Goal: Information Seeking & Learning: Learn about a topic

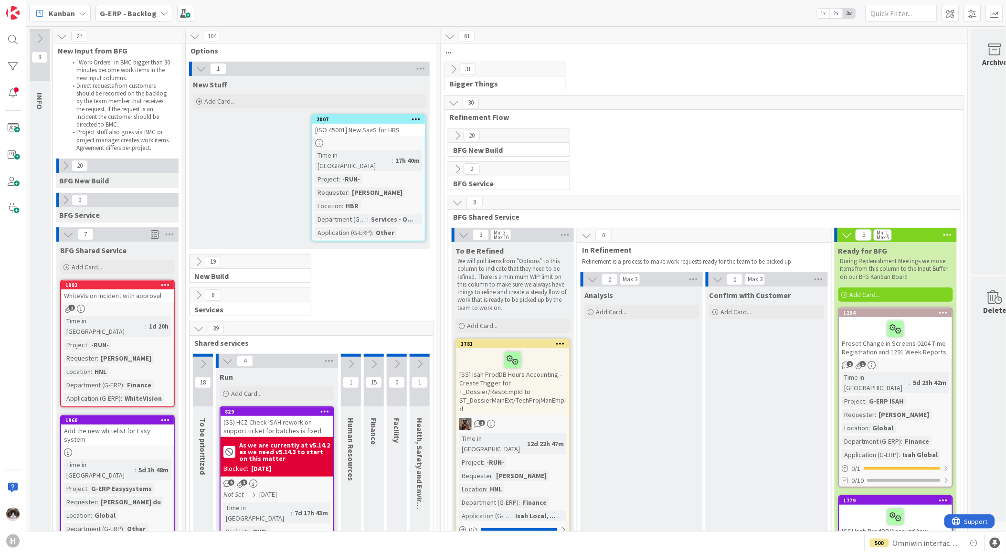
scroll to position [0, 24]
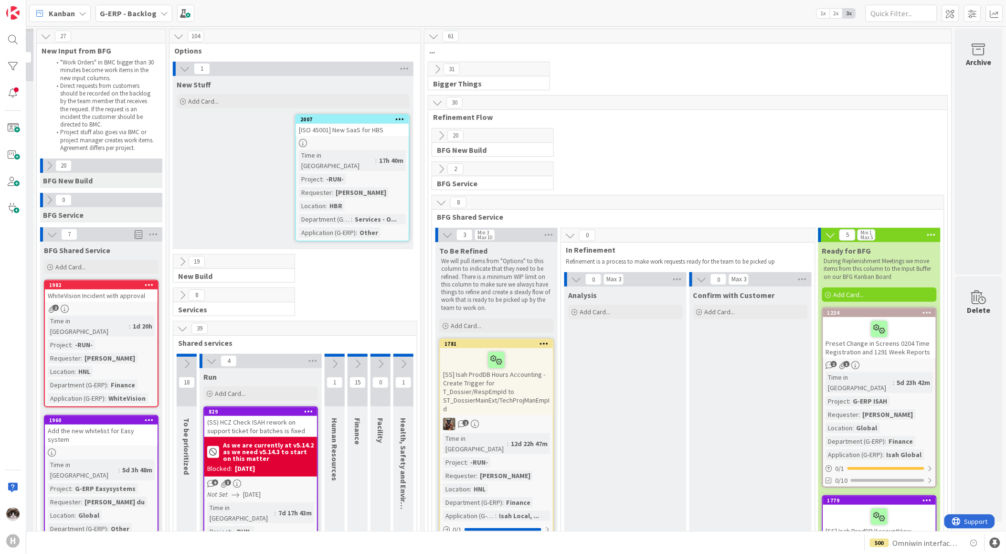
click at [125, 11] on b "G-ERP - Backlog" at bounding box center [128, 14] width 57 height 10
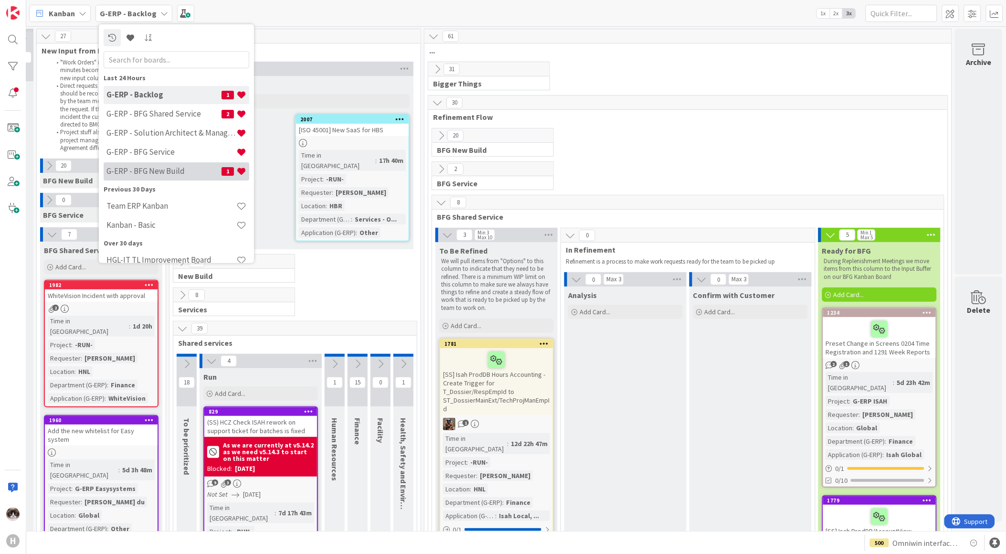
click at [161, 170] on h4 "G-ERP - BFG New Build" at bounding box center [163, 171] width 115 height 10
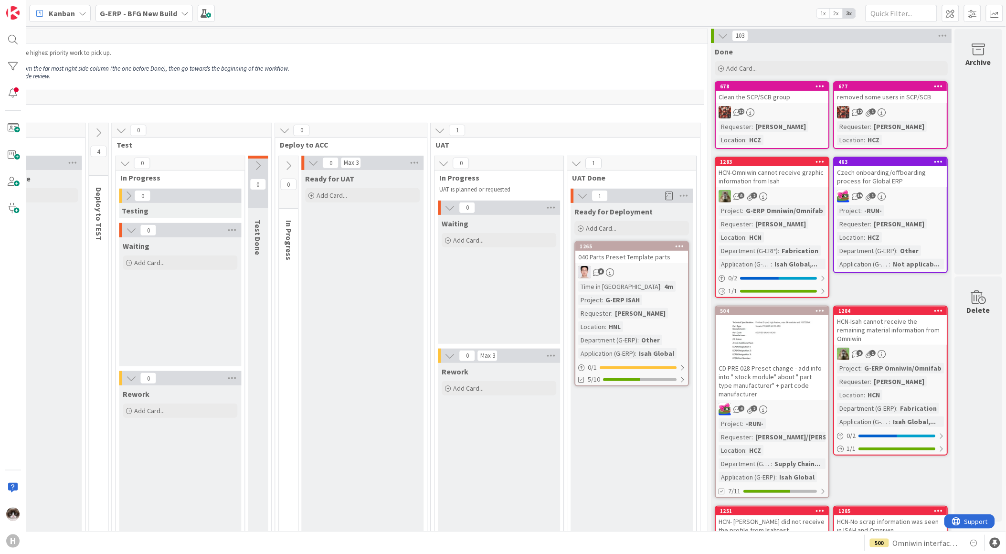
click at [646, 290] on div "Time in Column : 4m Project : G-ERP ISAH Requester : [PERSON_NAME] Location : H…" at bounding box center [632, 319] width 107 height 77
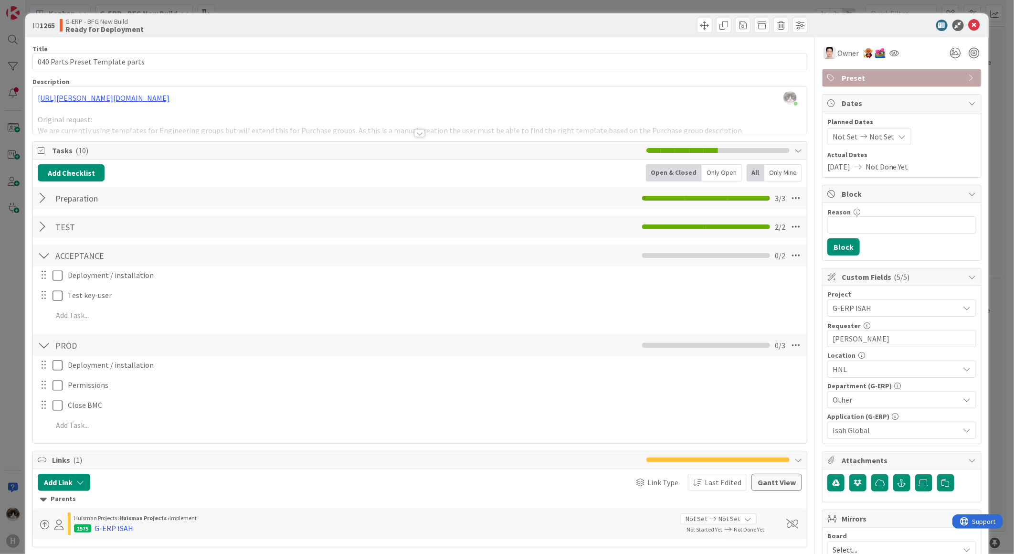
click at [416, 134] on div at bounding box center [419, 133] width 11 height 8
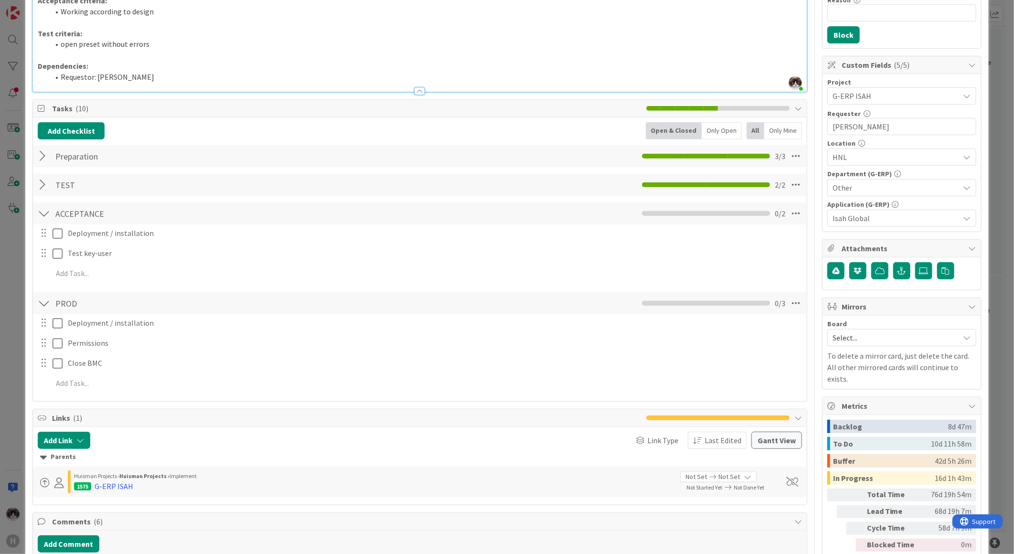
scroll to position [371, 0]
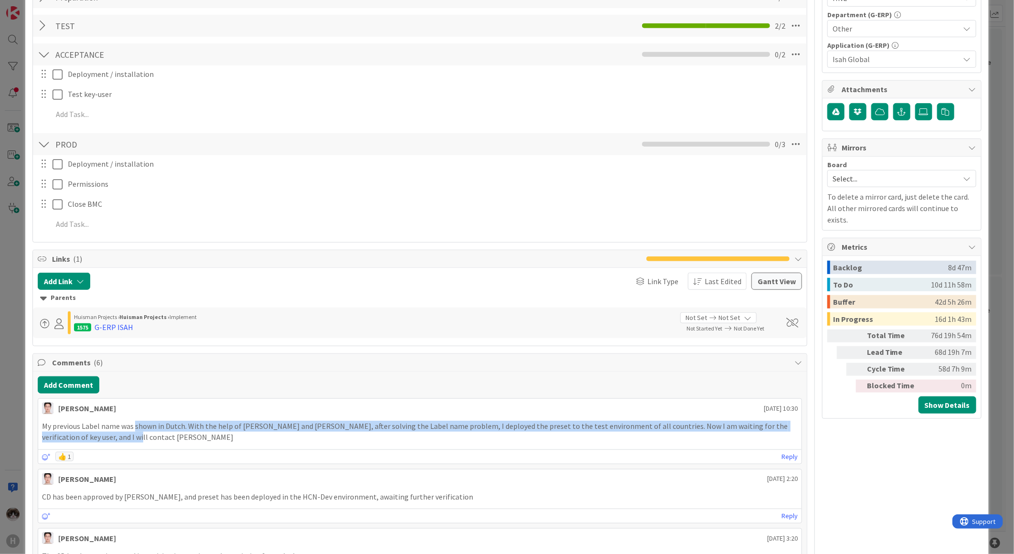
drag, startPoint x: 134, startPoint y: 426, endPoint x: 135, endPoint y: 437, distance: 11.5
click at [135, 437] on p "My previous Label name was shown in Dutch. With the help of [PERSON_NAME] and […" at bounding box center [420, 431] width 756 height 21
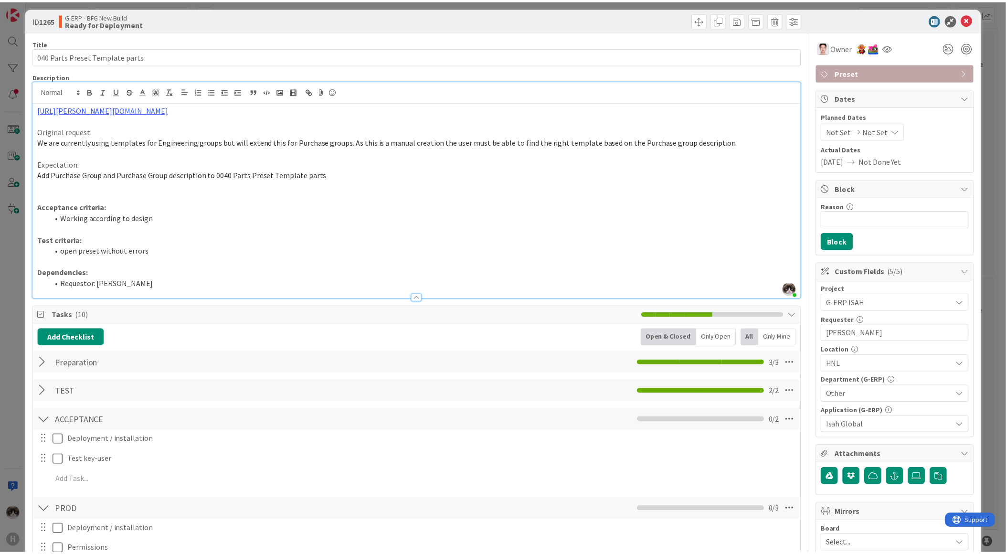
scroll to position [0, 0]
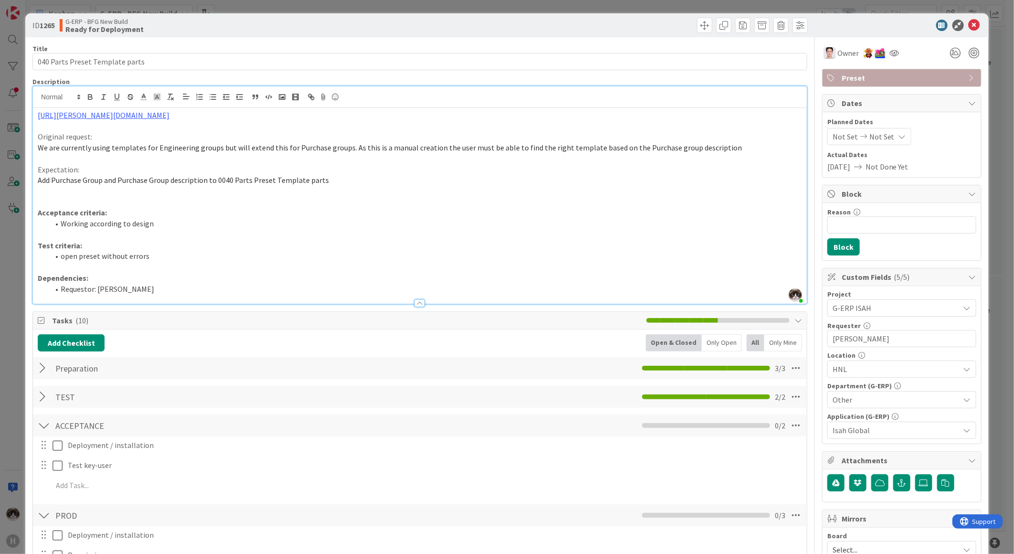
click at [403, 243] on p "Test criteria:" at bounding box center [420, 245] width 764 height 11
click at [970, 21] on icon at bounding box center [974, 25] width 11 height 11
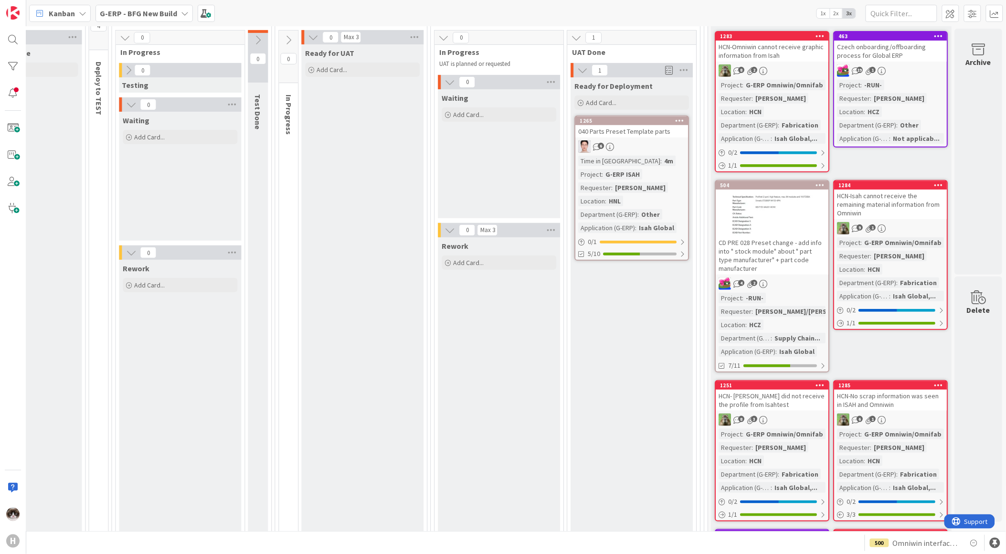
scroll to position [0, 627]
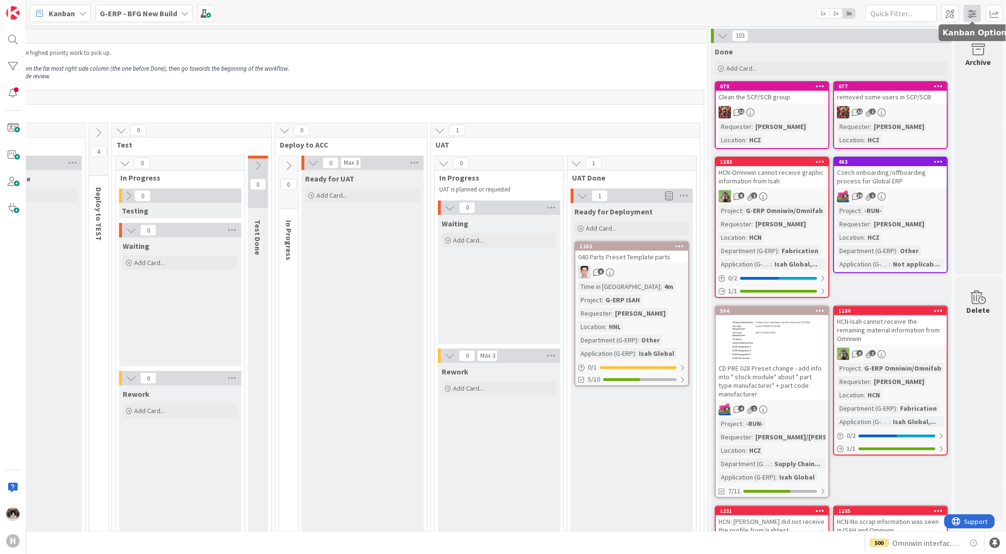
click at [970, 13] on span at bounding box center [972, 13] width 17 height 17
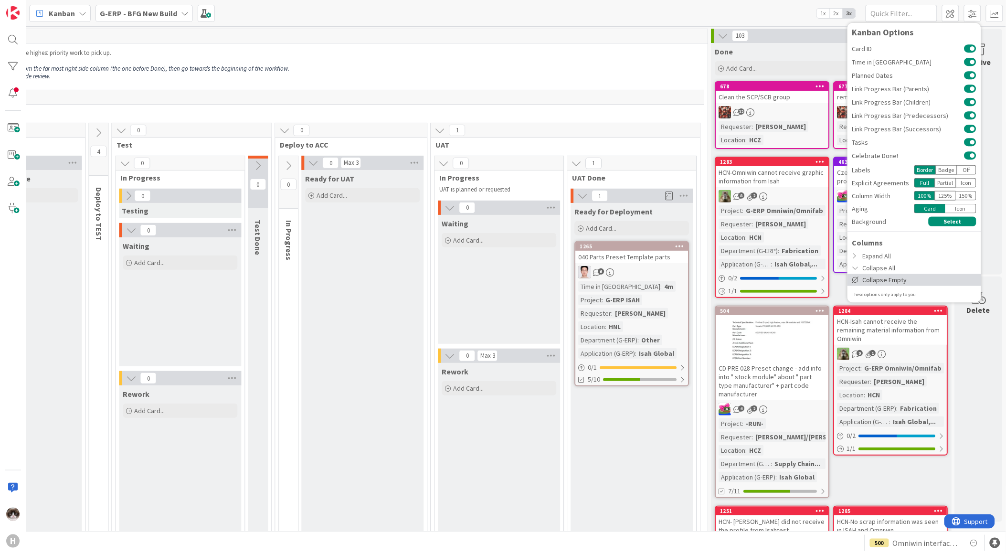
click at [879, 281] on div "Collapse Empty" at bounding box center [914, 280] width 134 height 12
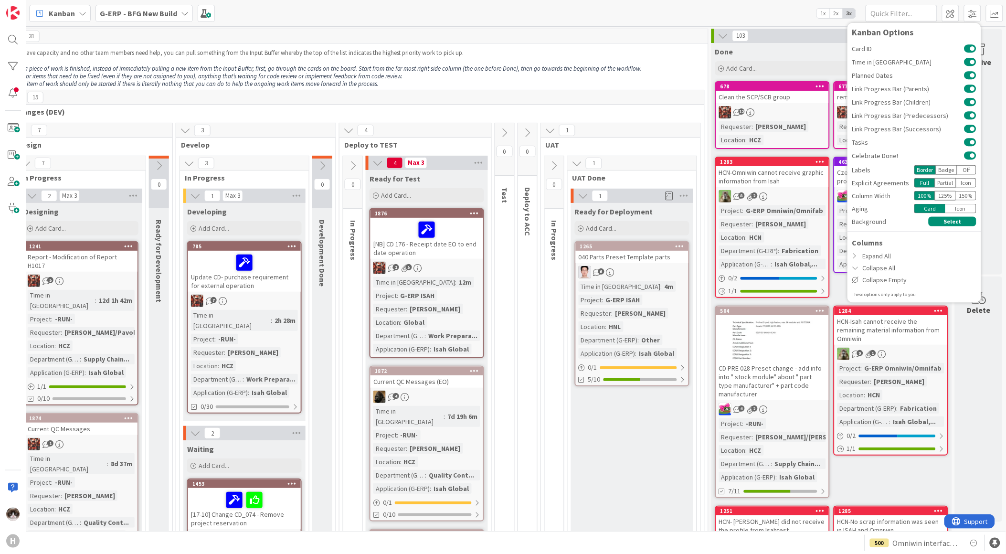
scroll to position [0, 283]
click at [537, 113] on span "Changes (DEV)" at bounding box center [353, 112] width 678 height 10
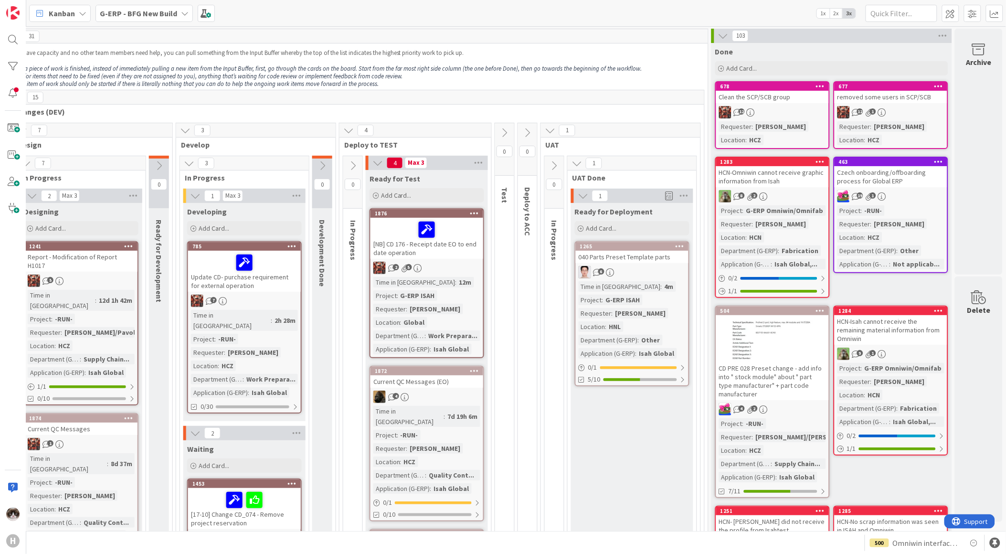
click at [456, 275] on link "1876 [NB] CD 176 - Receipt date EO to end date operation 2 5 Time in [GEOGRAPHI…" at bounding box center [427, 283] width 115 height 150
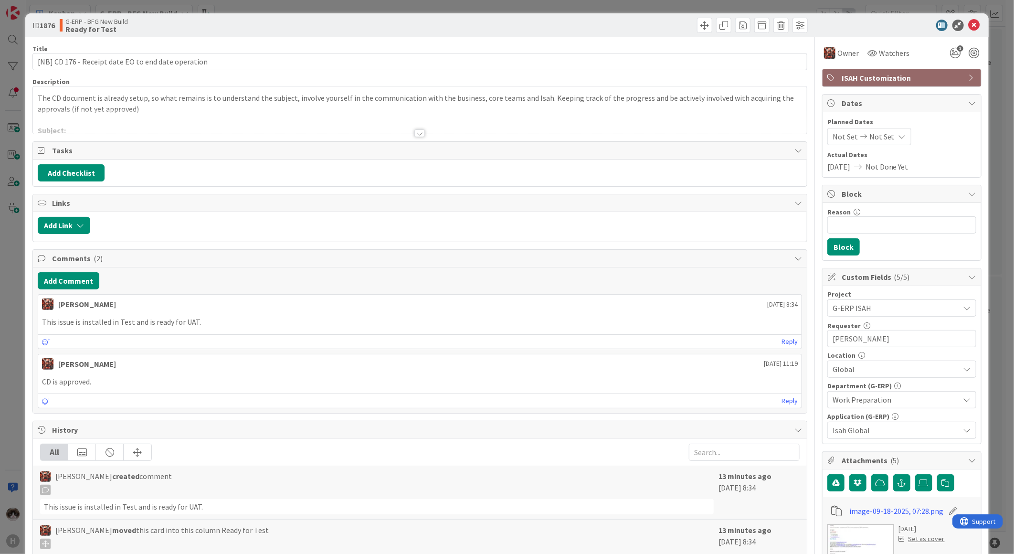
click at [419, 135] on div at bounding box center [419, 133] width 11 height 8
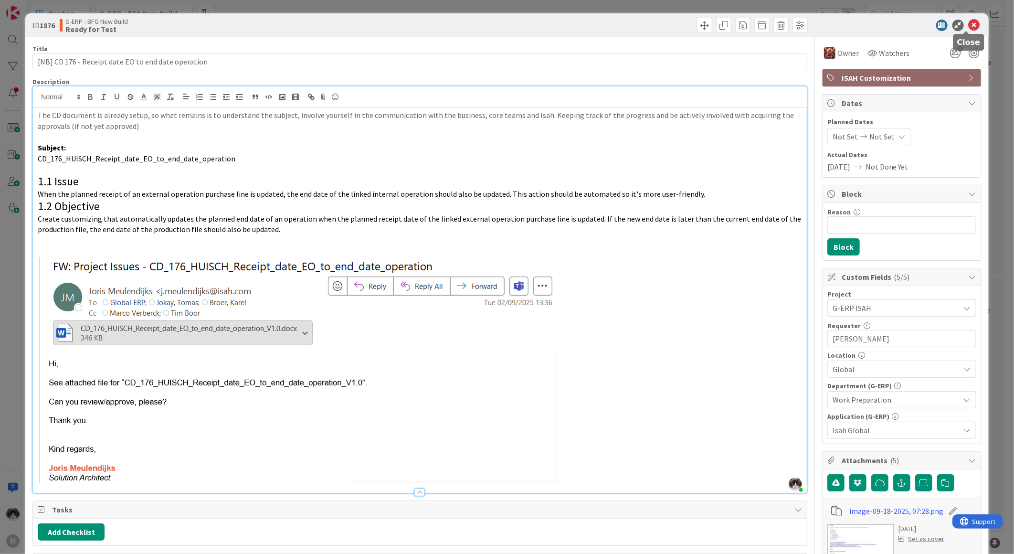
click at [969, 24] on icon at bounding box center [974, 25] width 11 height 11
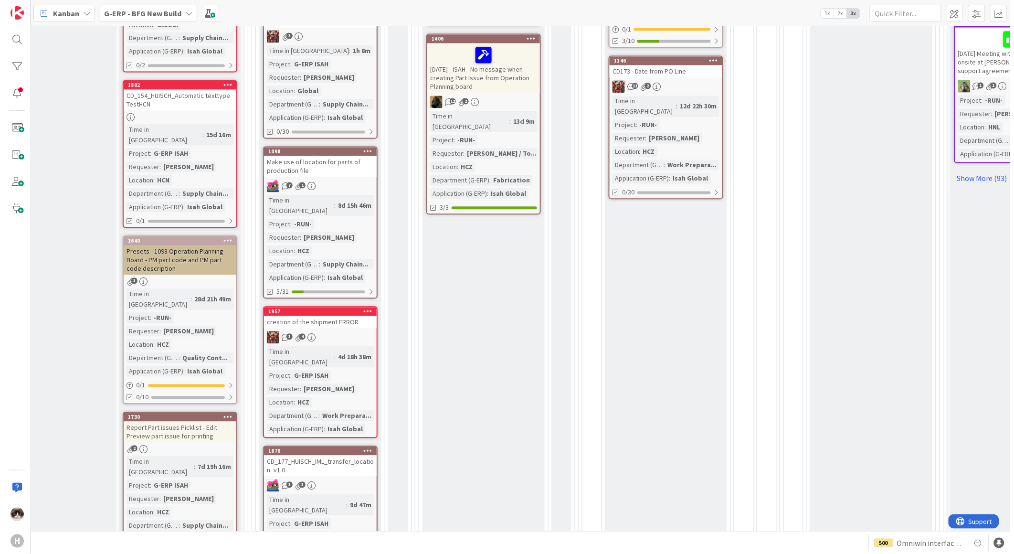
scroll to position [848, 40]
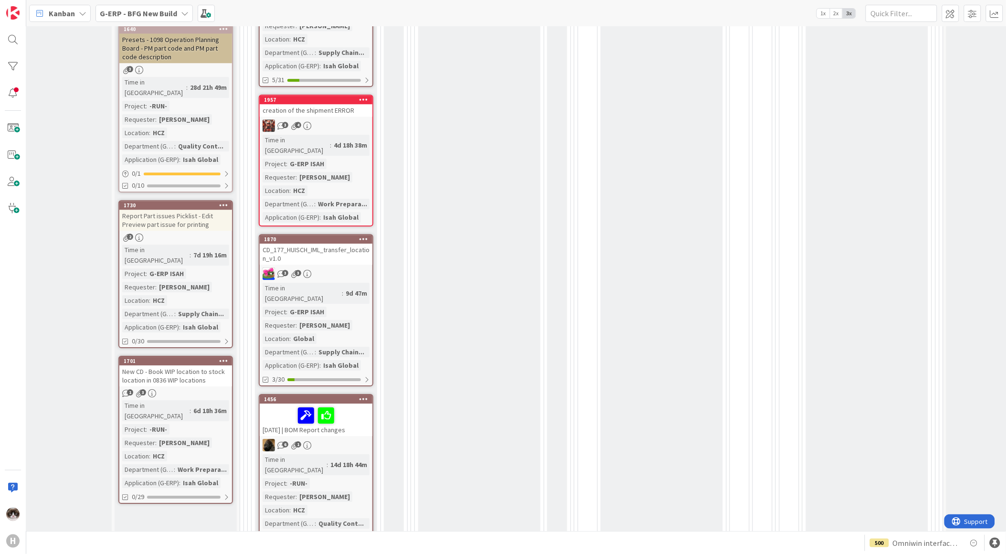
click at [357, 439] on div "6 1" at bounding box center [316, 445] width 113 height 12
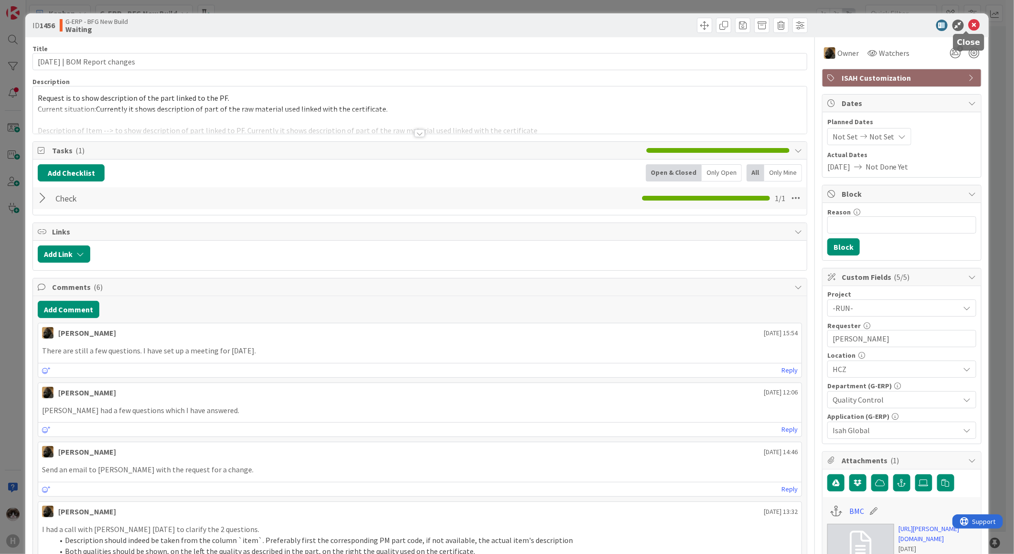
click at [969, 24] on icon at bounding box center [974, 25] width 11 height 11
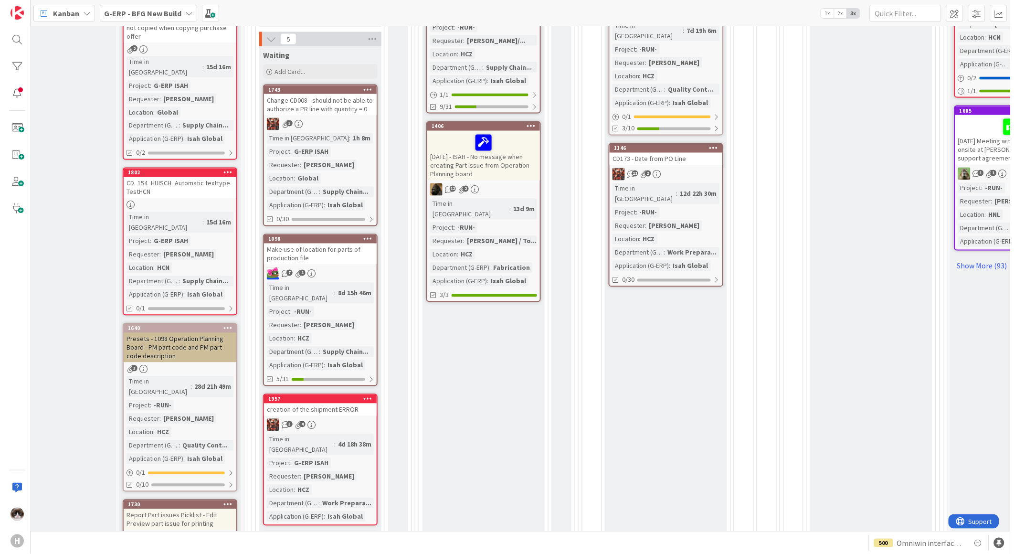
scroll to position [530, 40]
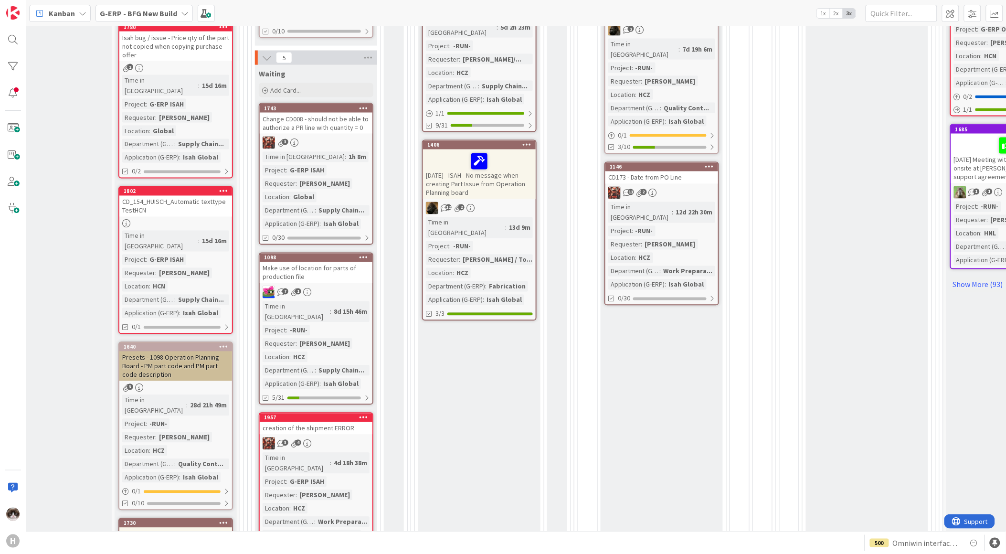
click at [351, 286] on div "7 1" at bounding box center [316, 292] width 113 height 12
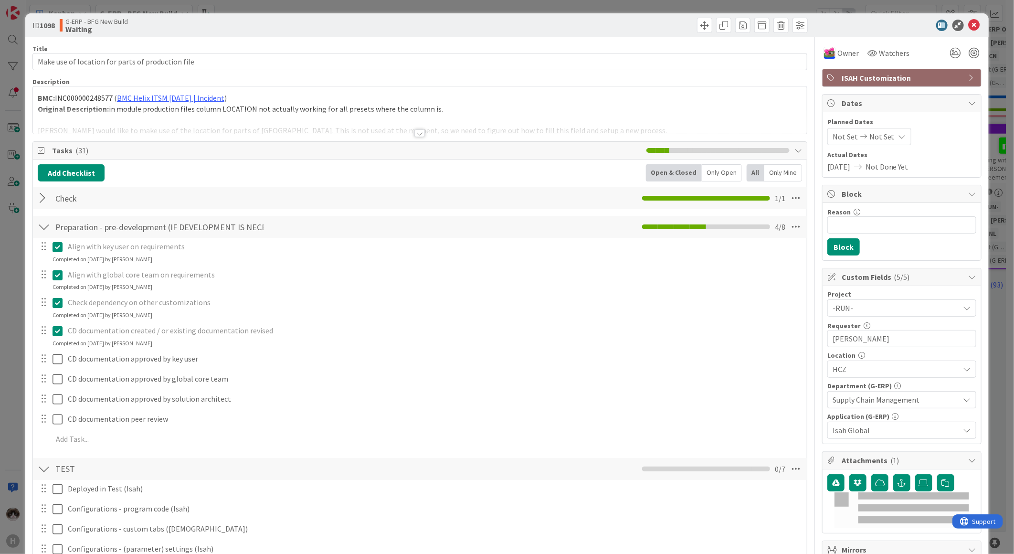
click at [416, 131] on div at bounding box center [419, 133] width 11 height 8
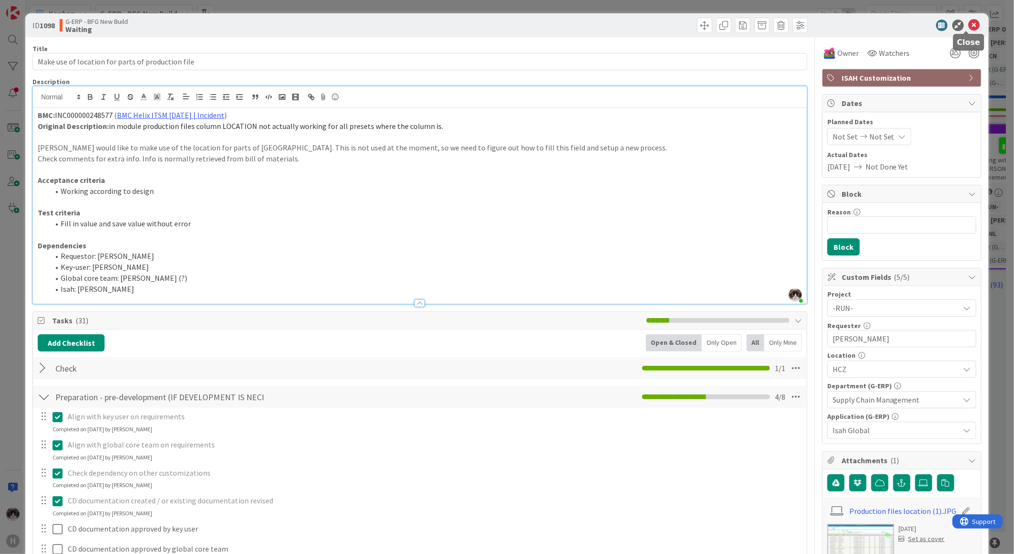
drag, startPoint x: 963, startPoint y: 22, endPoint x: 679, endPoint y: 72, distance: 288.8
click at [969, 25] on icon at bounding box center [974, 25] width 11 height 11
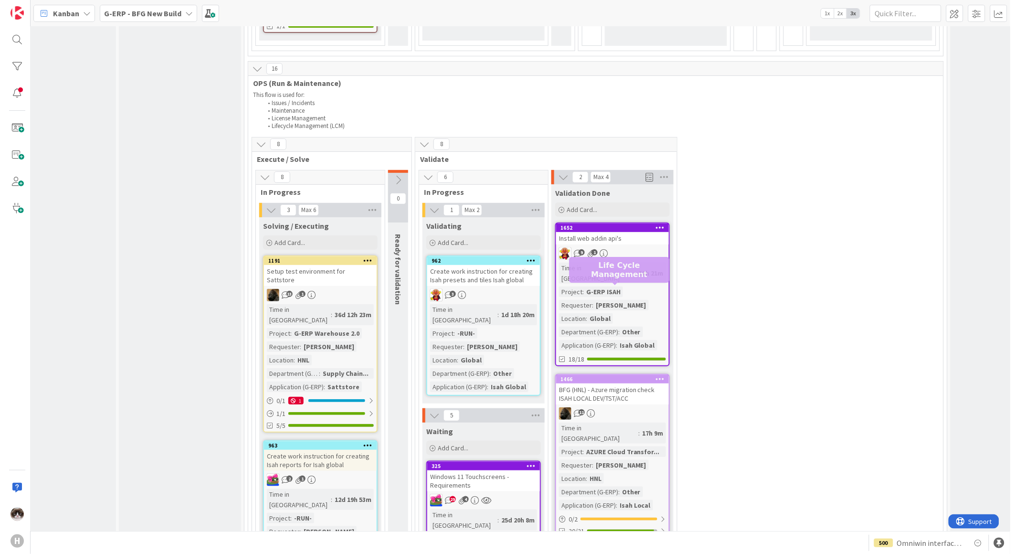
scroll to position [1432, 40]
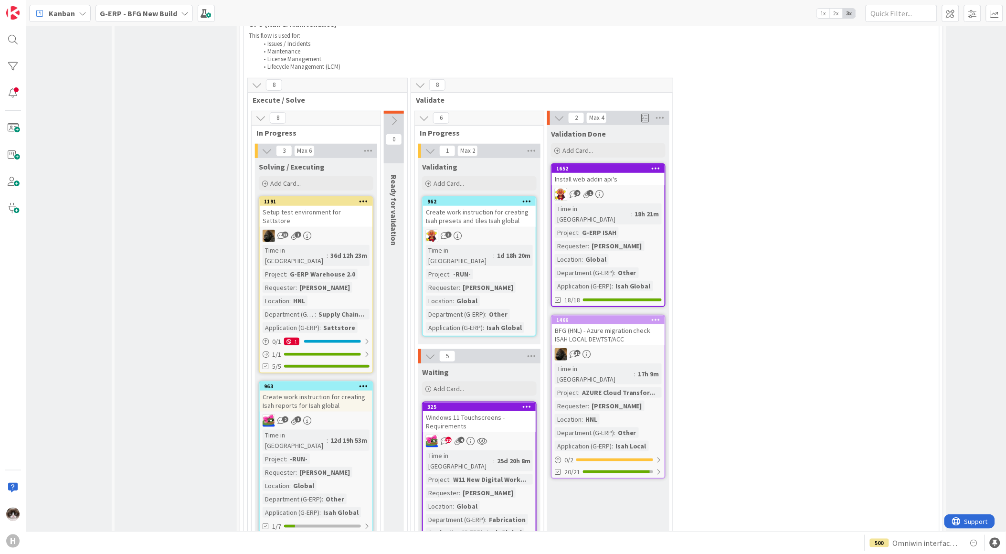
click at [656, 348] on div "11" at bounding box center [608, 354] width 113 height 12
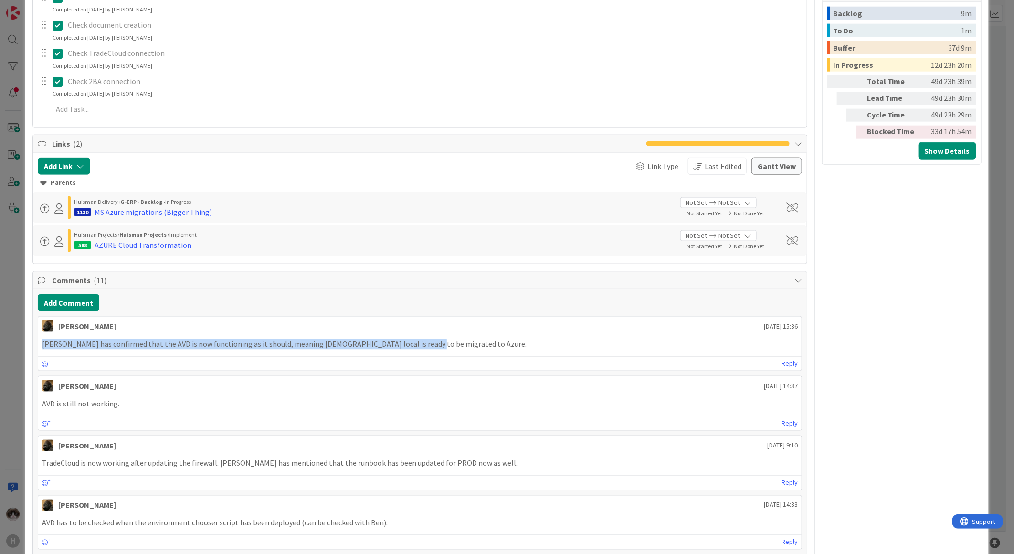
drag, startPoint x: 44, startPoint y: 342, endPoint x: 425, endPoint y: 339, distance: 381.0
click at [425, 339] on p "[PERSON_NAME] has confirmed that the AVD is now functioning as it should, meani…" at bounding box center [420, 344] width 756 height 11
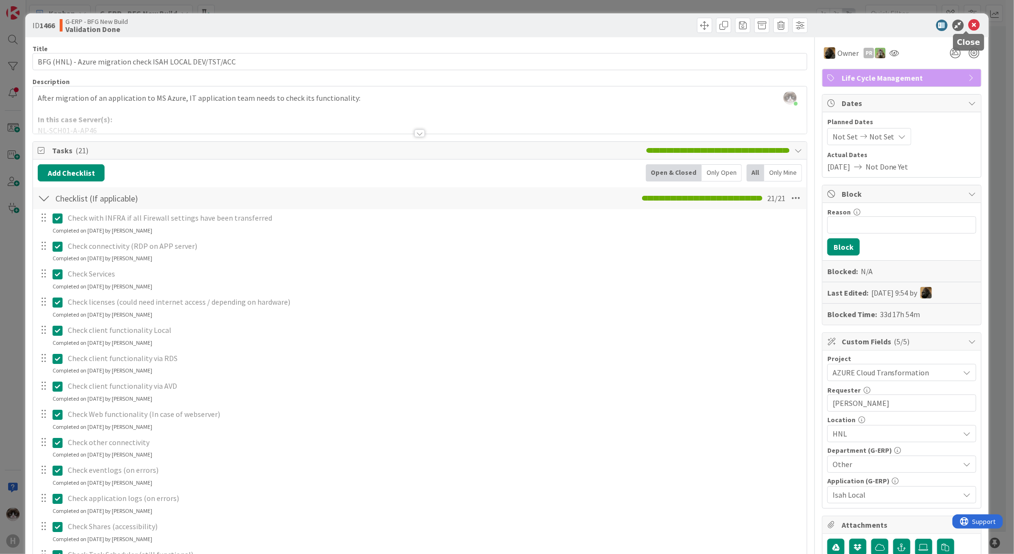
click at [969, 25] on icon at bounding box center [974, 25] width 11 height 11
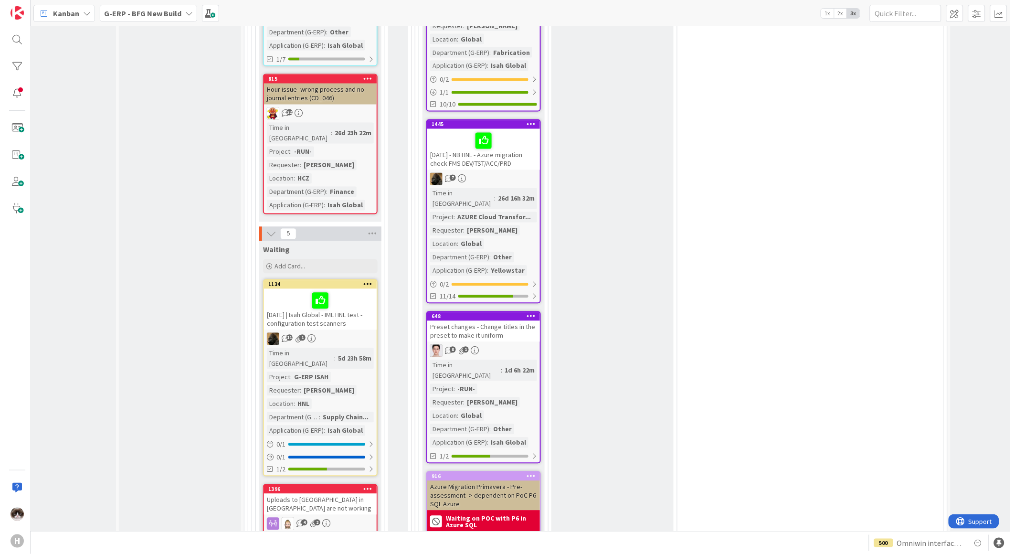
scroll to position [1803, 40]
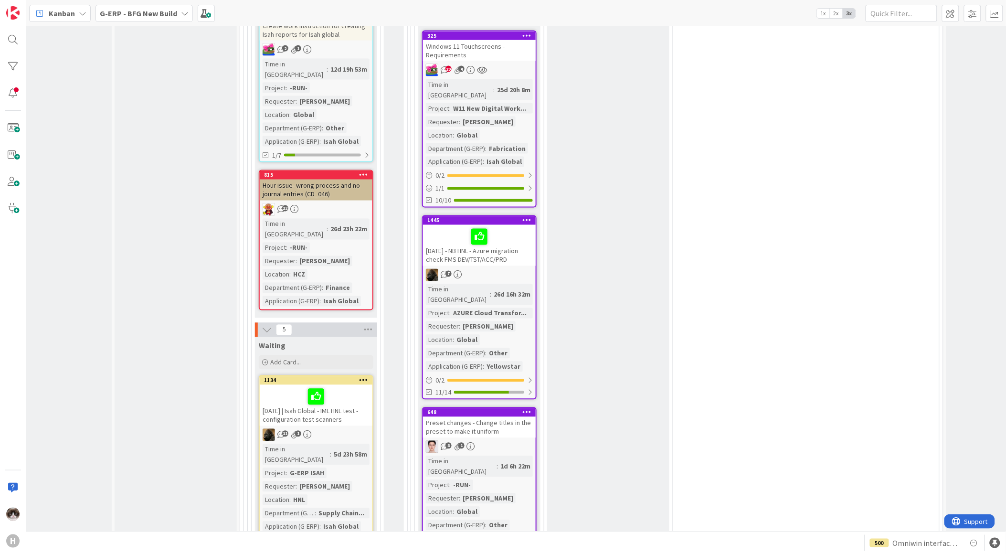
click at [355, 387] on div at bounding box center [316, 397] width 107 height 20
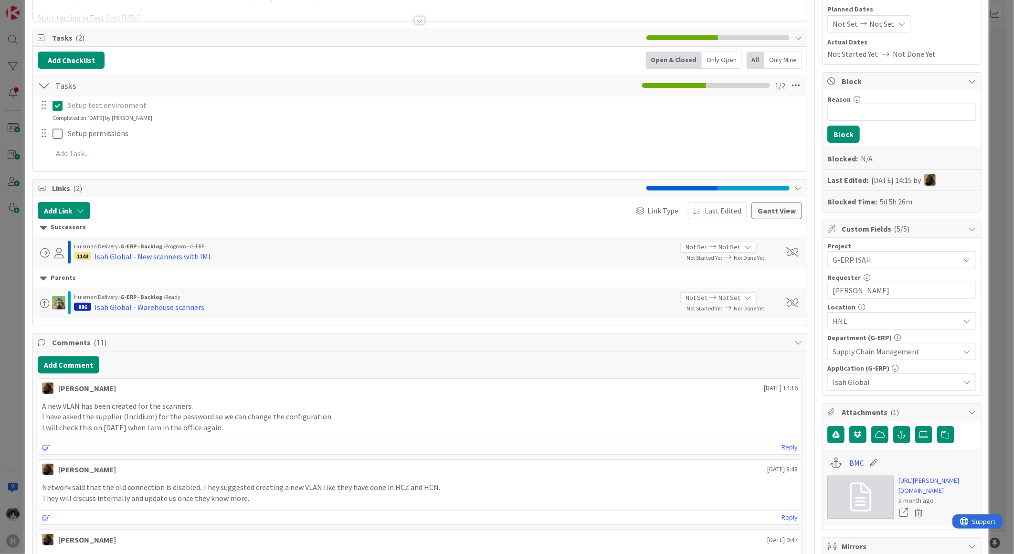
scroll to position [159, 0]
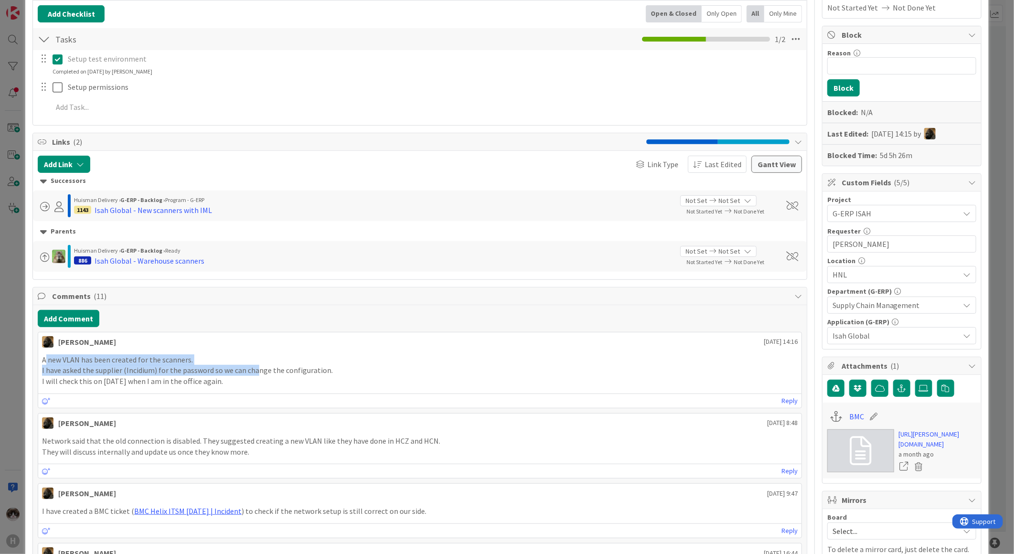
drag, startPoint x: 45, startPoint y: 360, endPoint x: 256, endPoint y: 366, distance: 211.6
click at [256, 366] on div "A new VLAN has been created for the scanners. I have asked the supplier (Incidi…" at bounding box center [420, 370] width 756 height 32
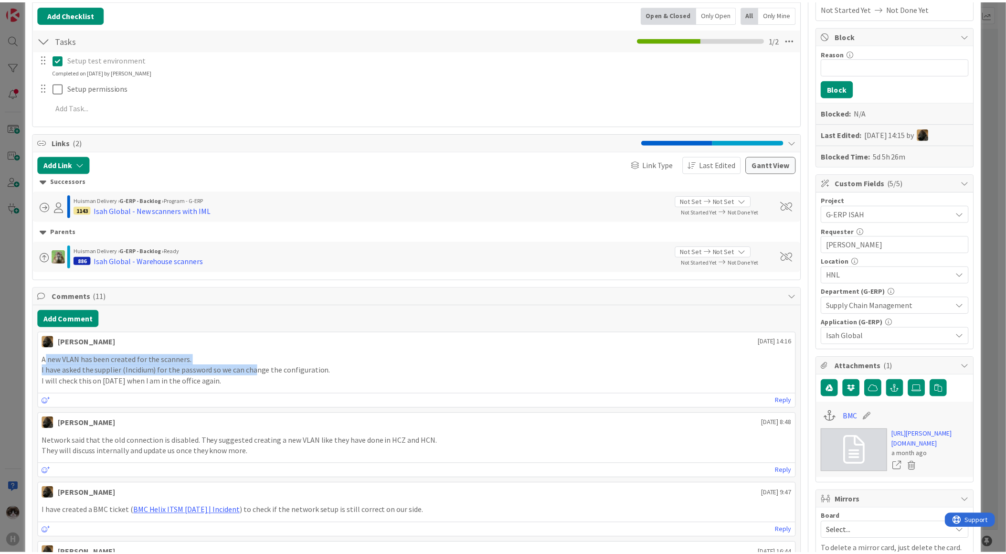
scroll to position [0, 0]
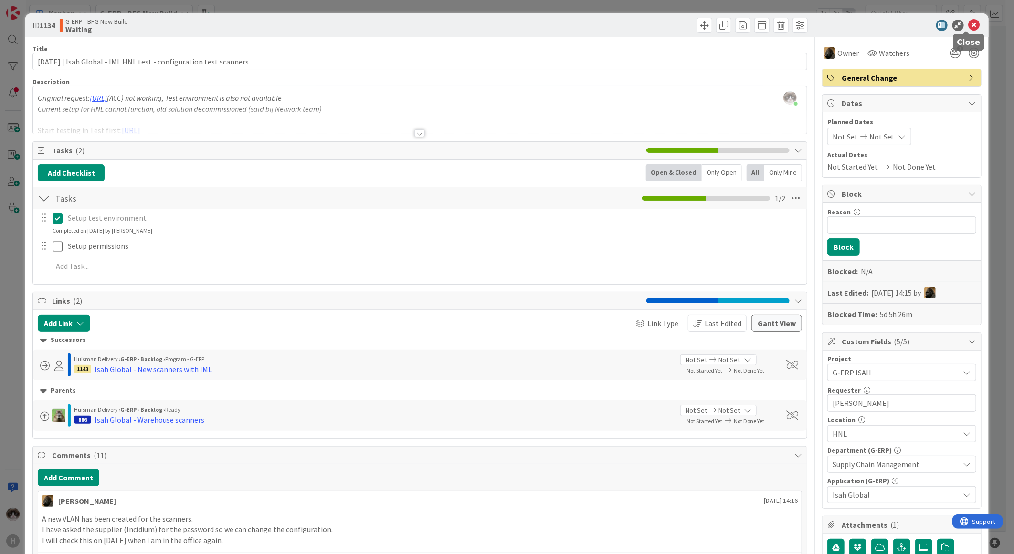
click at [969, 25] on icon at bounding box center [974, 25] width 11 height 11
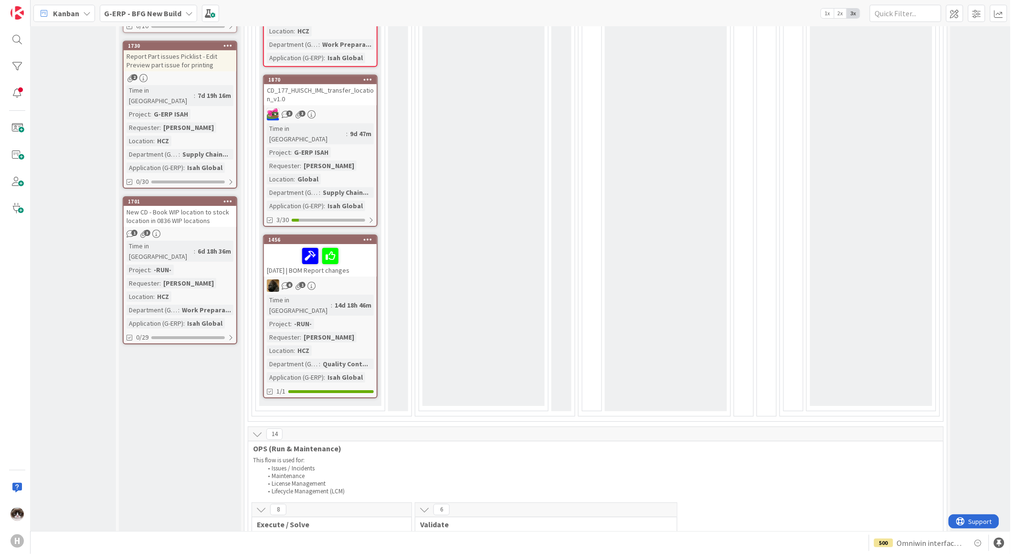
scroll to position [1220, 40]
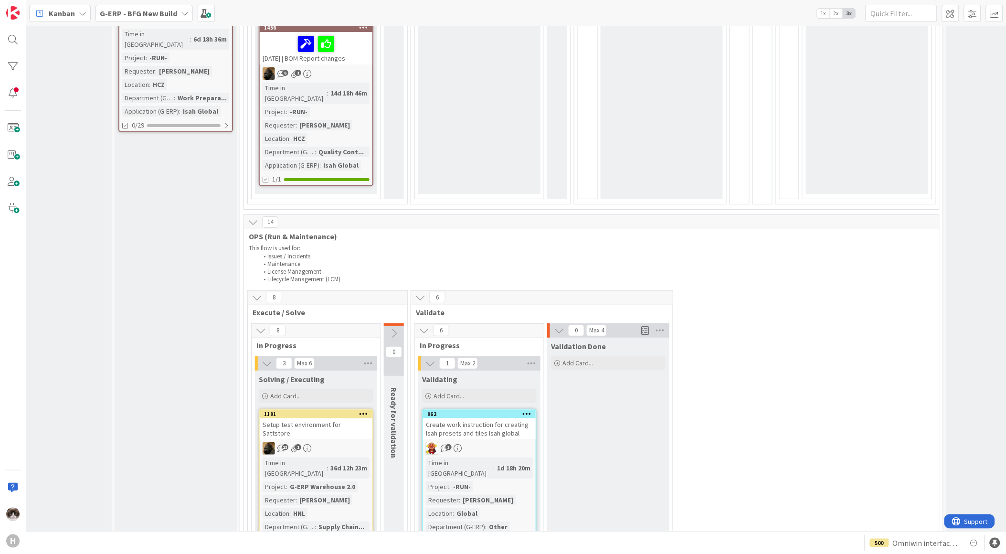
click at [341, 409] on link "1191 Setup test environment for Sattstore 13 1 Time in [GEOGRAPHIC_DATA] : 36d …" at bounding box center [316, 497] width 115 height 177
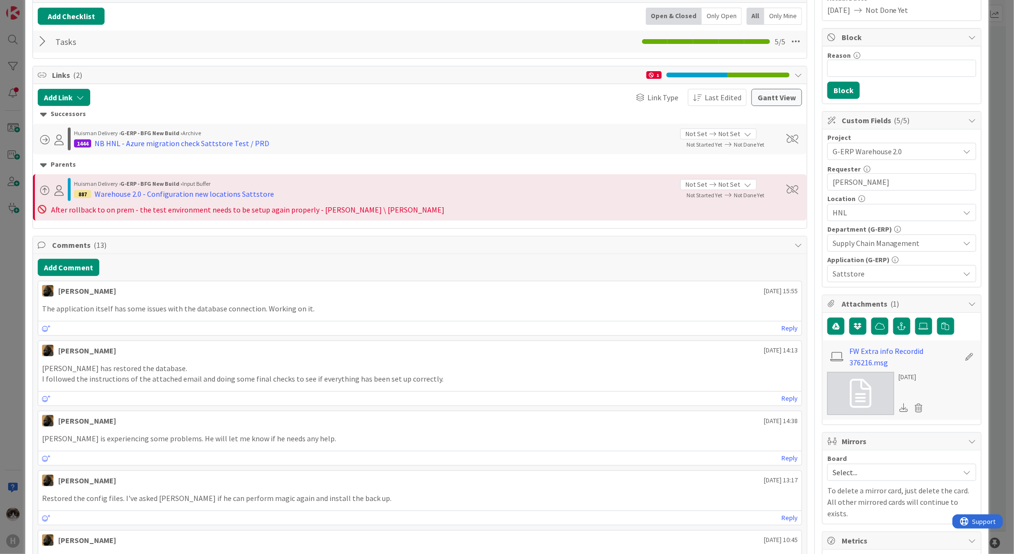
scroll to position [159, 0]
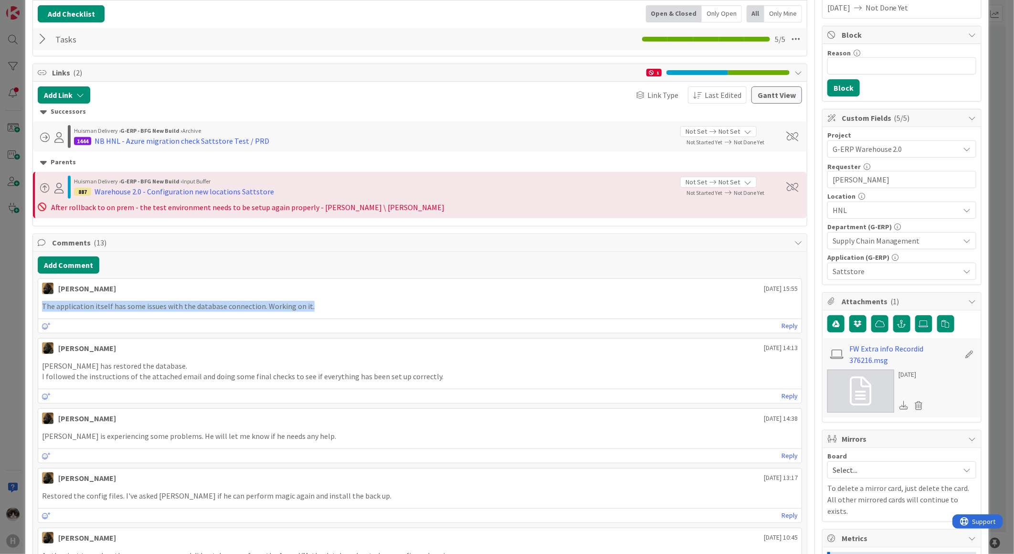
drag, startPoint x: 43, startPoint y: 307, endPoint x: 334, endPoint y: 307, distance: 290.8
click at [334, 307] on p "The application itself has some issues with the database connection. Working on…" at bounding box center [420, 306] width 756 height 11
click at [333, 307] on p "The application itself has some issues with the database connection. Working on…" at bounding box center [420, 306] width 756 height 11
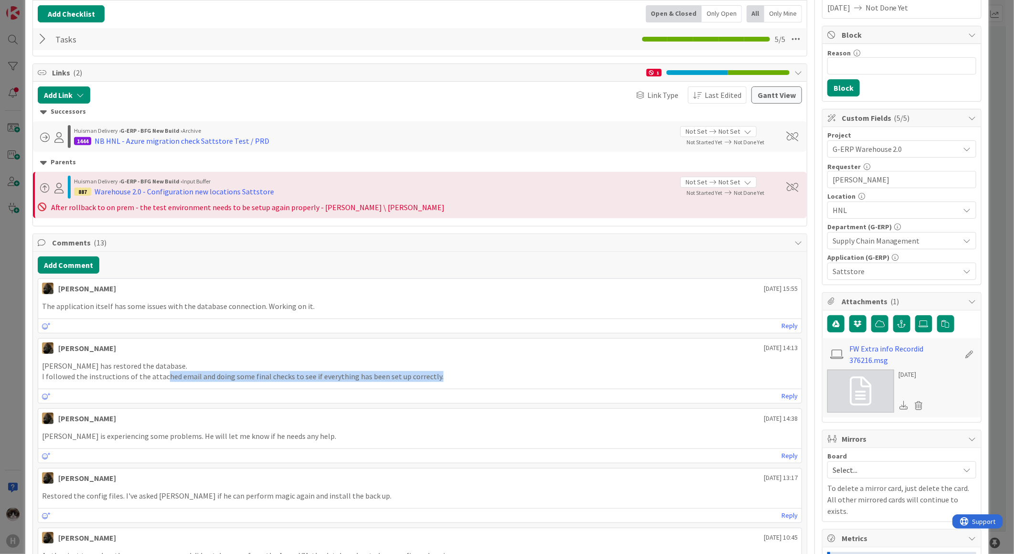
drag, startPoint x: 230, startPoint y: 375, endPoint x: 445, endPoint y: 374, distance: 214.8
click at [445, 374] on p "I followed the instructions of the attached email and doing some final checks t…" at bounding box center [420, 376] width 756 height 11
drag, startPoint x: 129, startPoint y: 310, endPoint x: 235, endPoint y: 309, distance: 105.5
click at [234, 309] on p "The application itself has some issues with the database connection. Working on…" at bounding box center [420, 306] width 756 height 11
drag, startPoint x: 235, startPoint y: 309, endPoint x: 309, endPoint y: 311, distance: 74.5
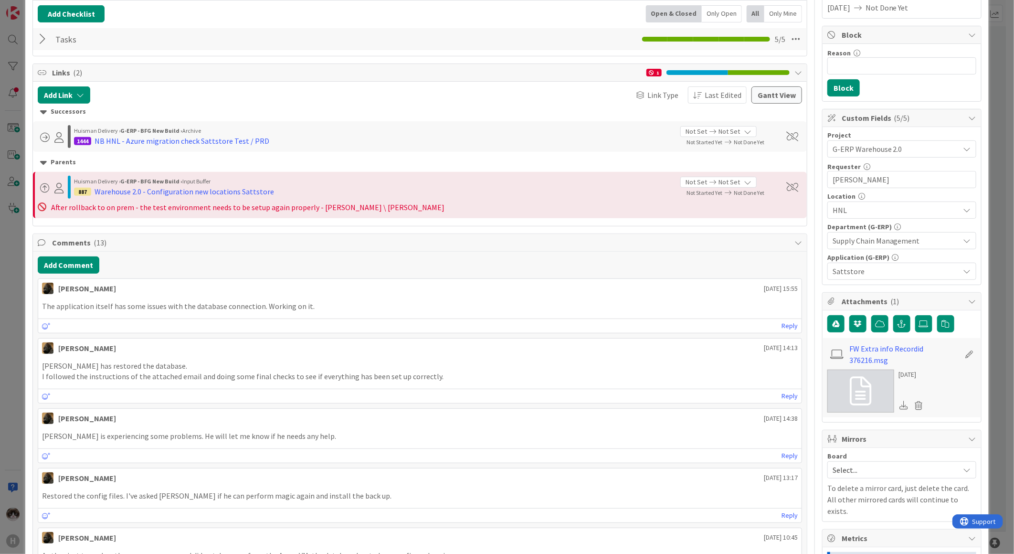
click at [309, 311] on p "The application itself has some issues with the database connection. Working on…" at bounding box center [420, 306] width 756 height 11
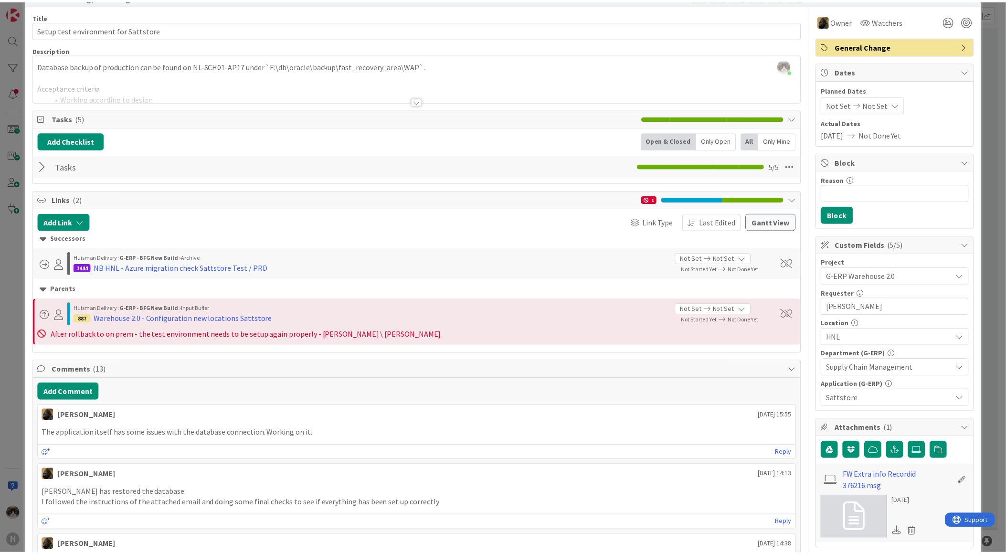
scroll to position [0, 0]
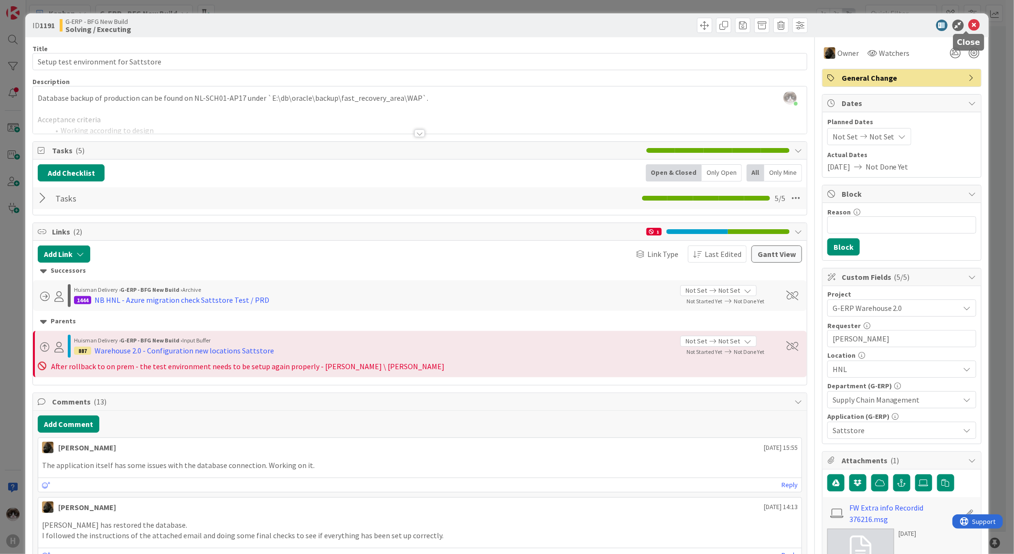
click at [969, 26] on icon at bounding box center [974, 25] width 11 height 11
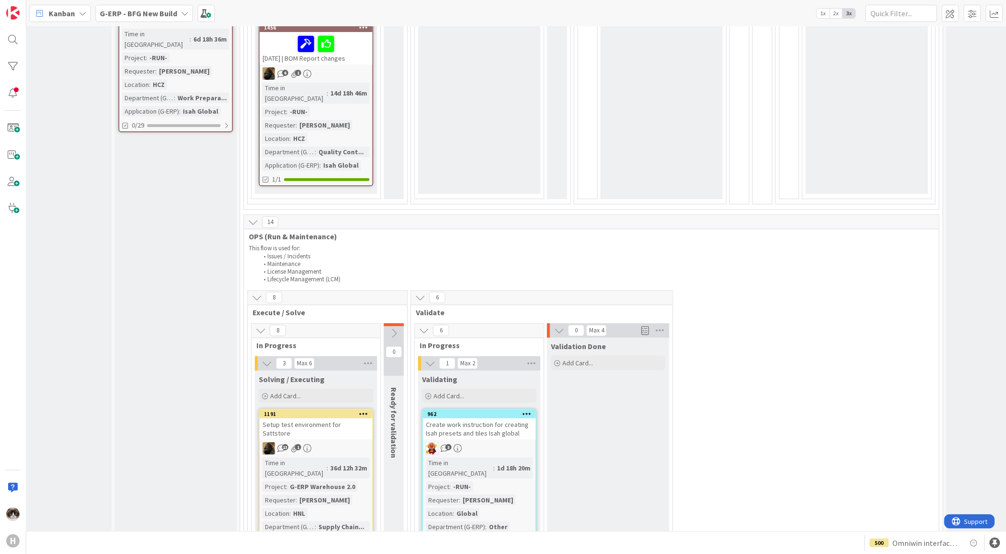
scroll to position [1220, 40]
click at [133, 15] on b "G-ERP - BFG New Build" at bounding box center [138, 14] width 77 height 10
